Goal: Obtain resource: Download file/media

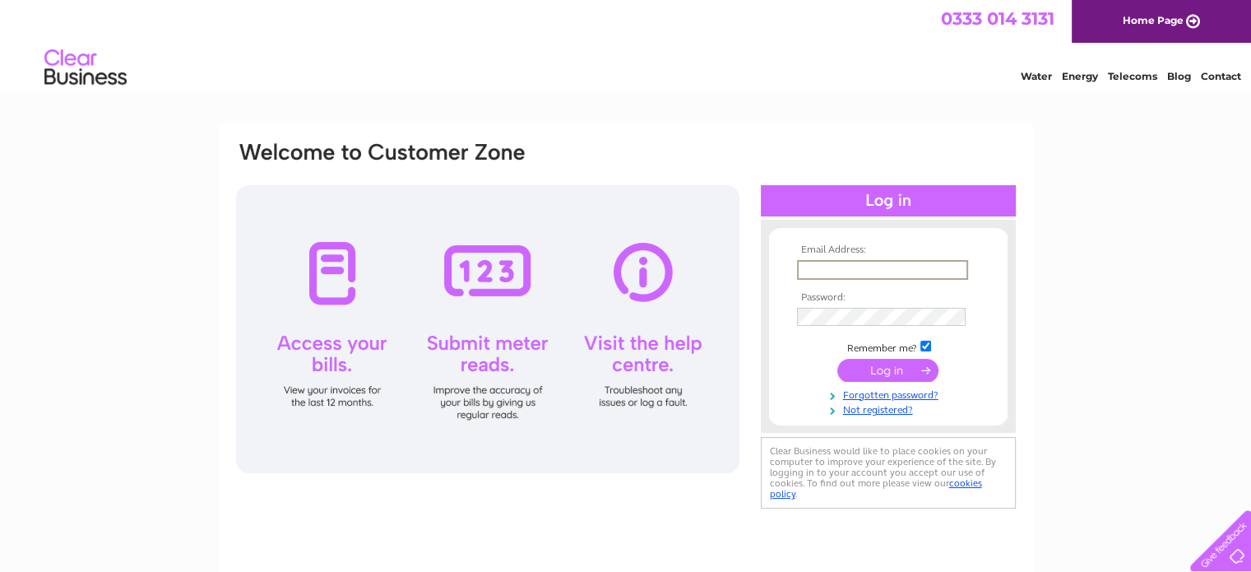
click at [823, 266] on input "text" at bounding box center [882, 270] width 171 height 20
click at [813, 272] on input "text" at bounding box center [882, 270] width 171 height 20
type input "[EMAIL_ADDRESS][DOMAIN_NAME]"
click at [921, 342] on input "checkbox" at bounding box center [926, 346] width 11 height 11
checkbox input "false"
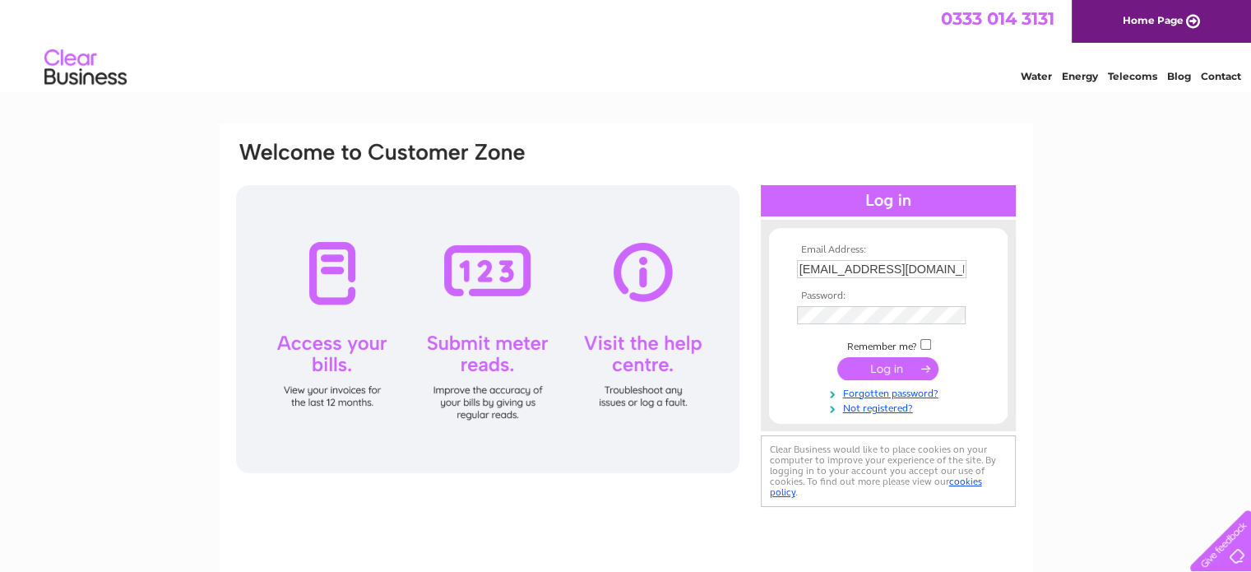
click at [897, 366] on input "submit" at bounding box center [887, 368] width 101 height 23
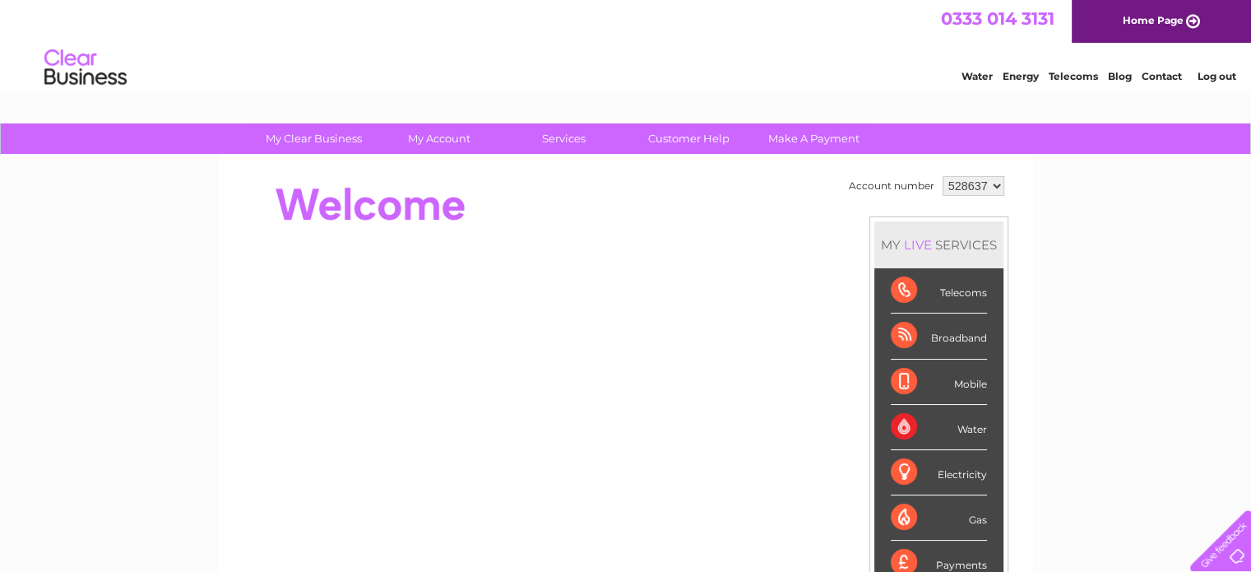
click at [972, 185] on select "528637 932122 939065" at bounding box center [974, 186] width 62 height 20
select select "932122"
click at [943, 176] on select "528637 932122 939065" at bounding box center [974, 186] width 62 height 20
click at [972, 188] on select "528637 932122 939065" at bounding box center [974, 186] width 62 height 20
select select "939065"
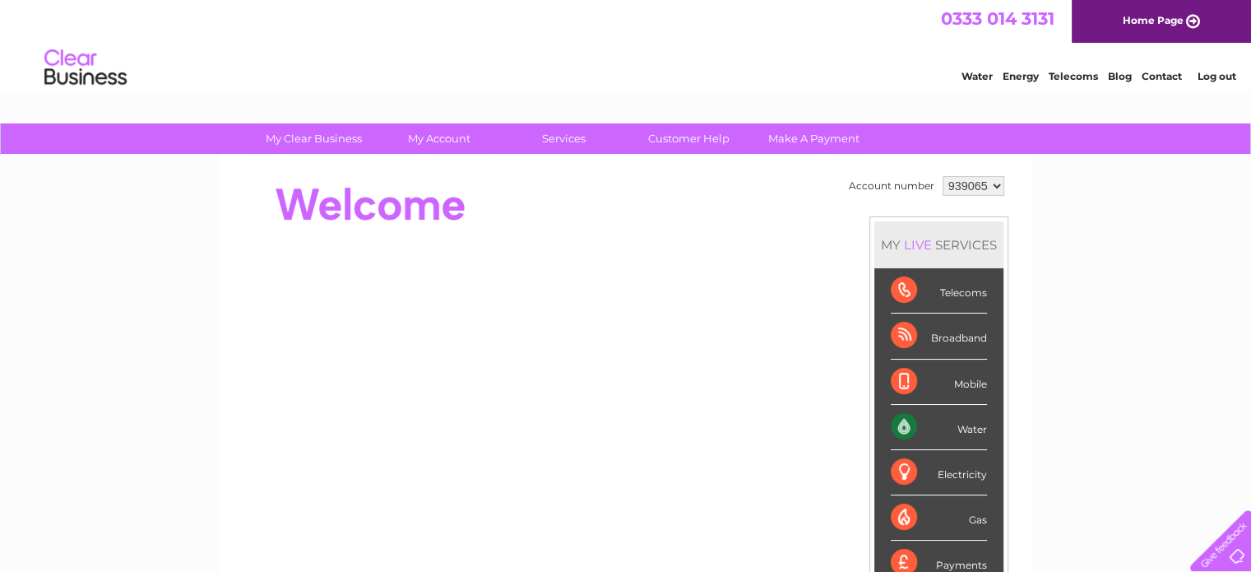
click at [943, 176] on select "528637 932122 939065" at bounding box center [974, 186] width 62 height 20
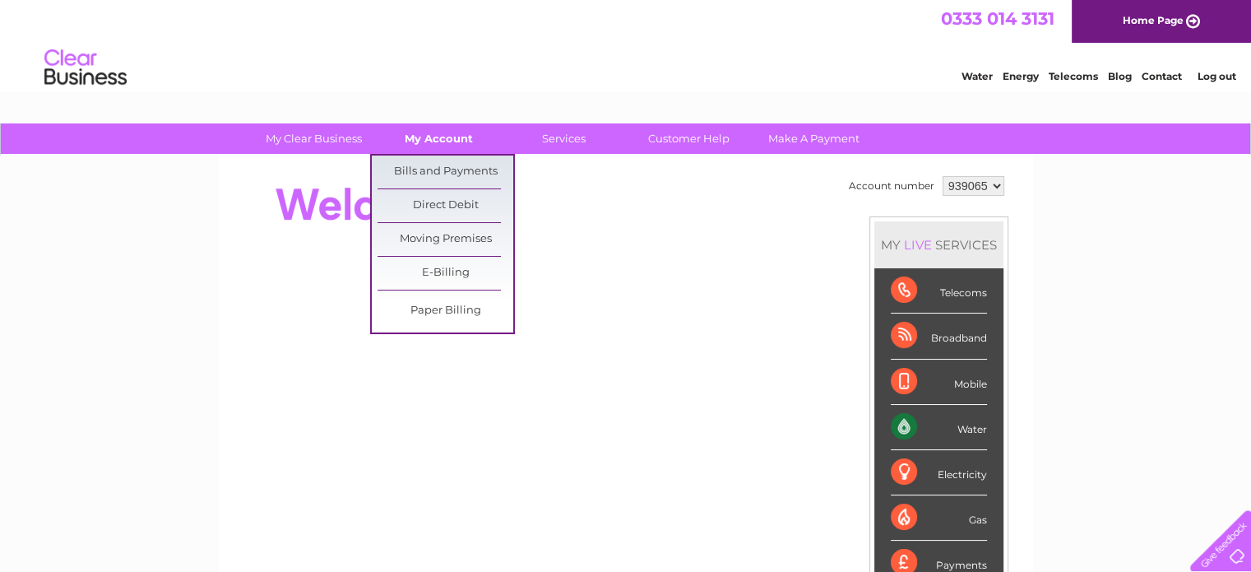
click at [454, 135] on link "My Account" at bounding box center [439, 138] width 136 height 30
click at [456, 168] on link "Bills and Payments" at bounding box center [446, 171] width 136 height 33
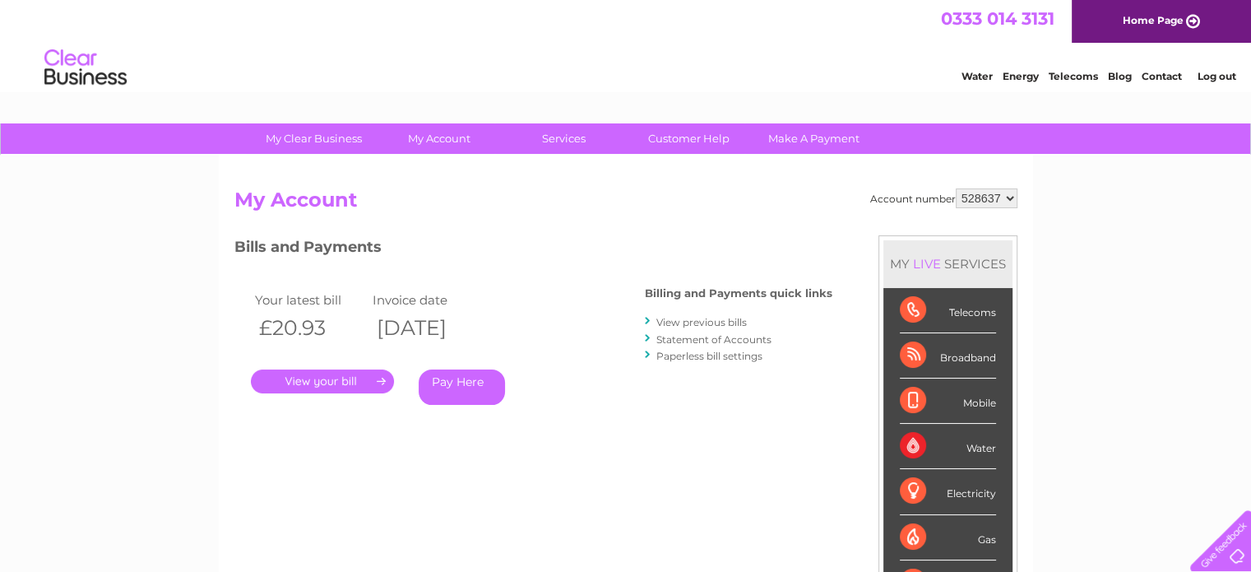
click at [997, 191] on select "528637 932122 939065" at bounding box center [987, 198] width 62 height 20
select select "932122"
click at [956, 188] on select "528637 932122 939065" at bounding box center [987, 198] width 62 height 20
click at [342, 378] on link "." at bounding box center [322, 381] width 143 height 24
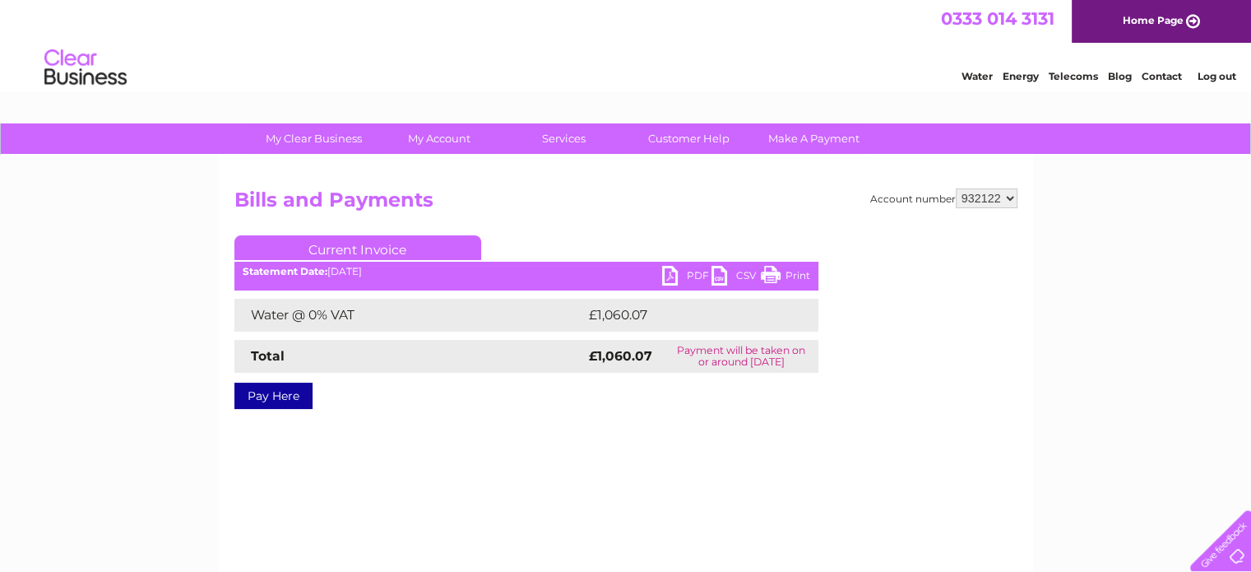
click at [672, 271] on link "PDF" at bounding box center [686, 278] width 49 height 24
click at [986, 195] on select "528637 932122 939065" at bounding box center [987, 198] width 62 height 20
select select "939065"
click at [956, 188] on select "528637 932122 939065" at bounding box center [987, 198] width 62 height 20
click at [683, 266] on link "PDF" at bounding box center [686, 278] width 49 height 24
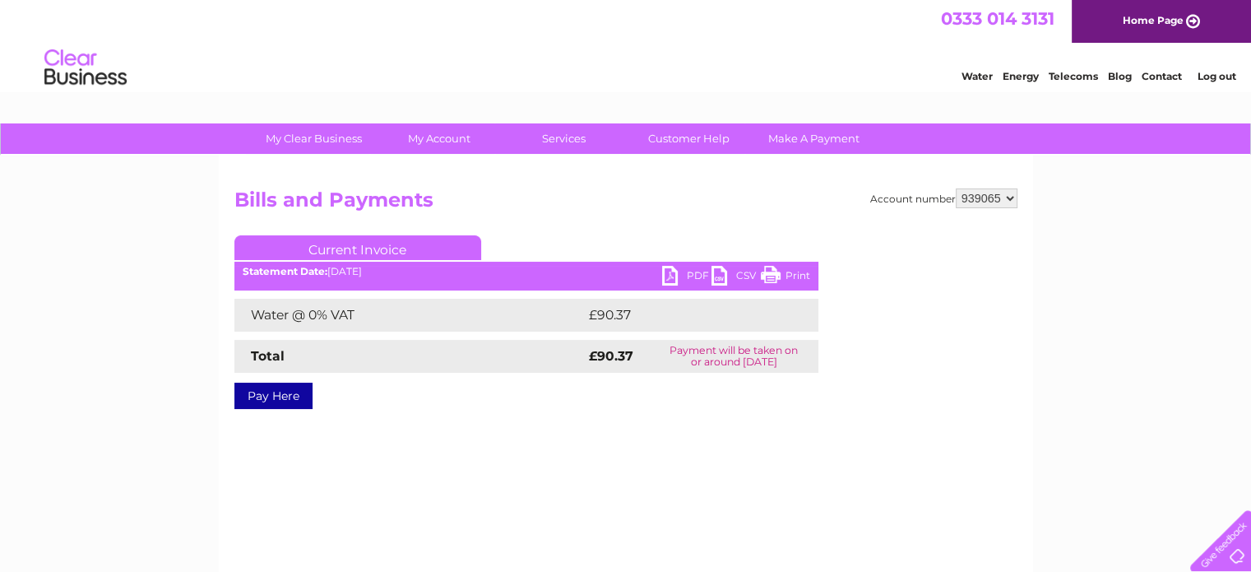
click at [1228, 75] on link "Log out" at bounding box center [1216, 76] width 39 height 12
